Goal: Navigation & Orientation: Find specific page/section

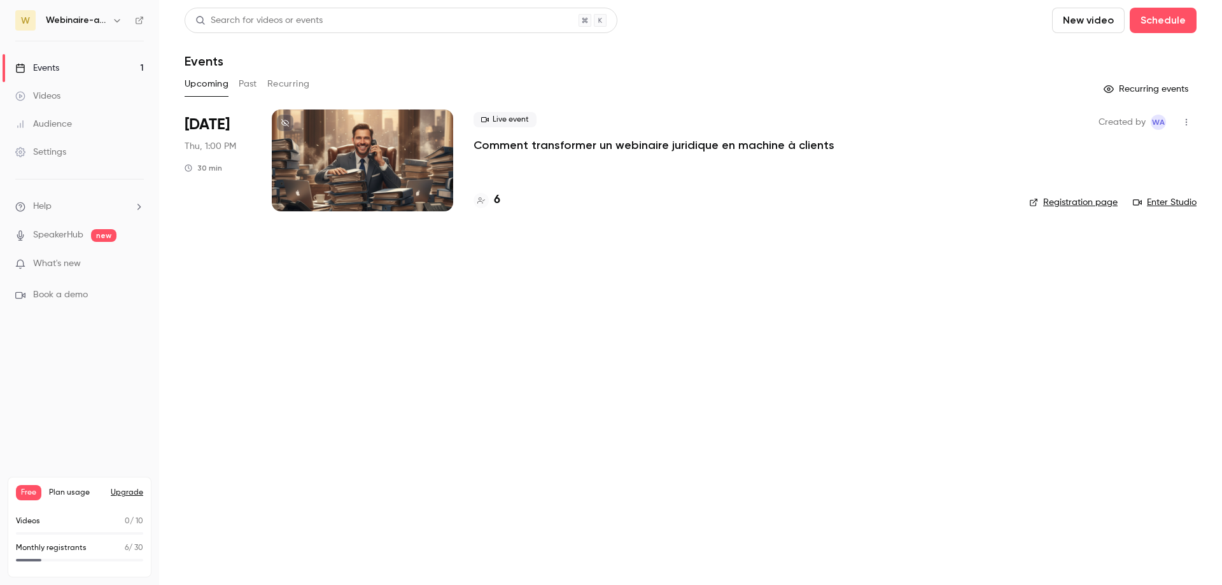
click at [401, 171] on div at bounding box center [362, 160] width 181 height 102
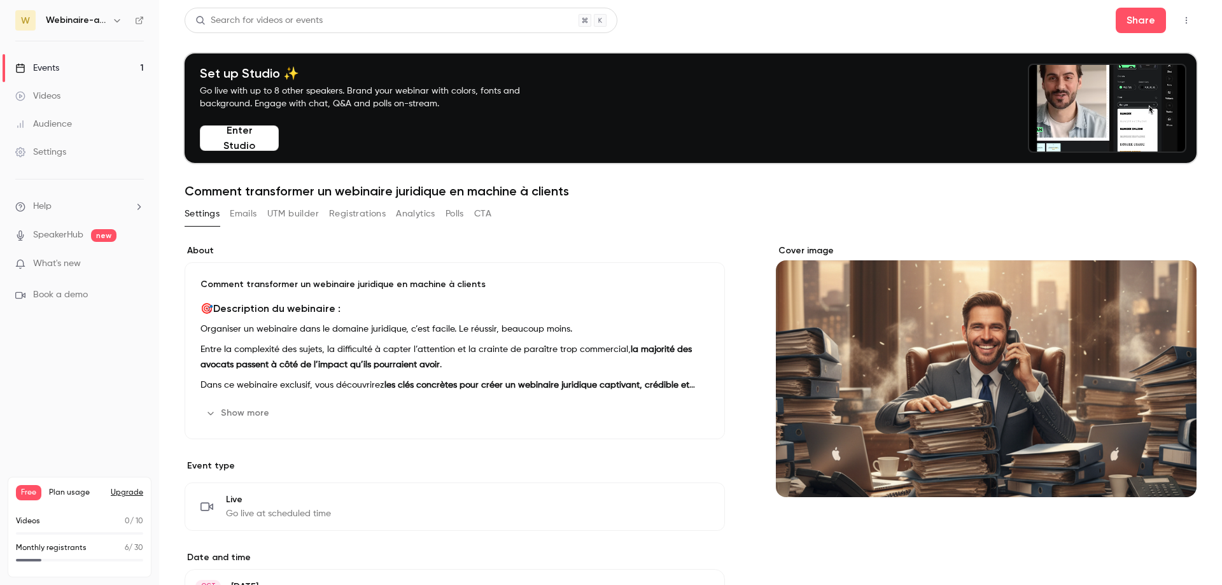
click at [105, 64] on link "Events 1" at bounding box center [79, 68] width 159 height 28
